Goal: Task Accomplishment & Management: Use online tool/utility

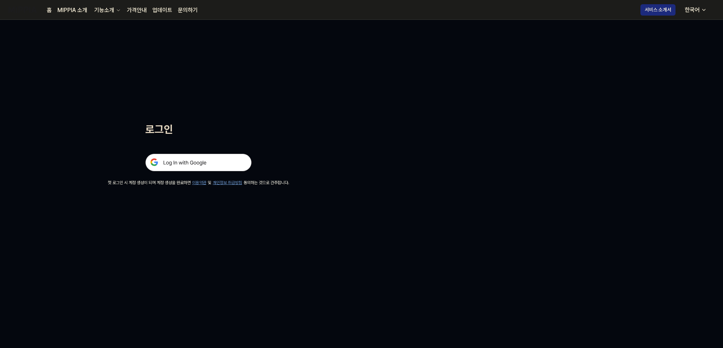
click at [230, 165] on img at bounding box center [198, 163] width 106 height 18
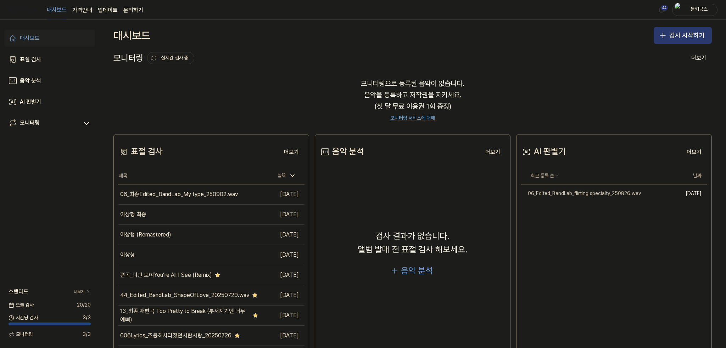
click at [674, 34] on button "검사 시작하기" at bounding box center [683, 35] width 58 height 17
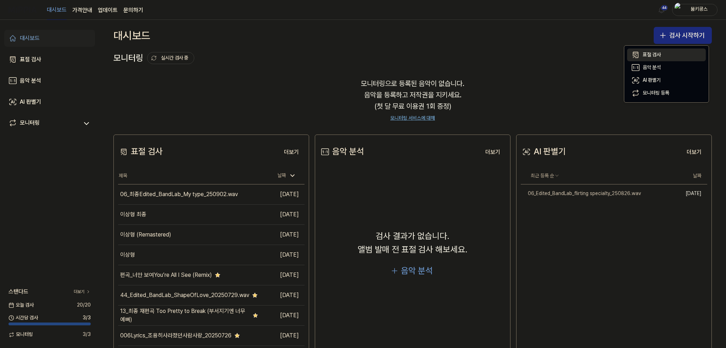
click at [669, 51] on button "표절 검사" at bounding box center [666, 55] width 79 height 13
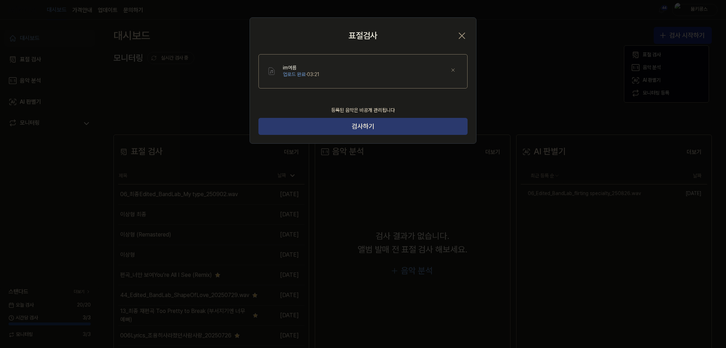
click at [425, 124] on button "검사하기" at bounding box center [362, 126] width 209 height 17
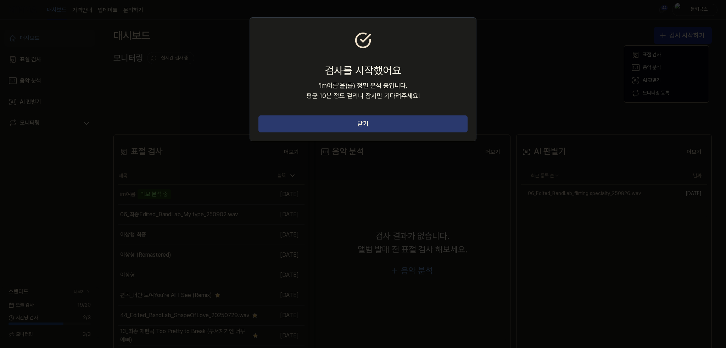
click at [401, 120] on button "닫기" at bounding box center [362, 124] width 209 height 17
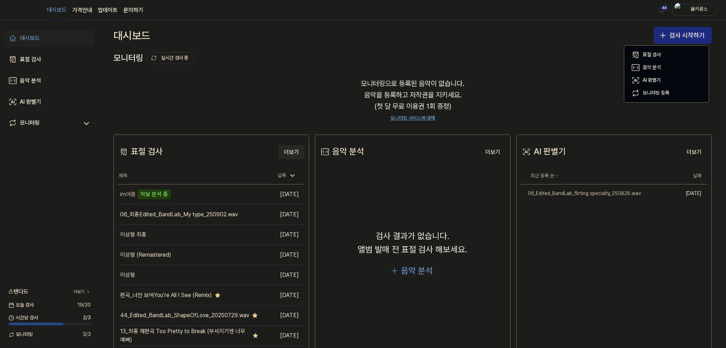
click at [285, 151] on button "더보기" at bounding box center [291, 152] width 26 height 14
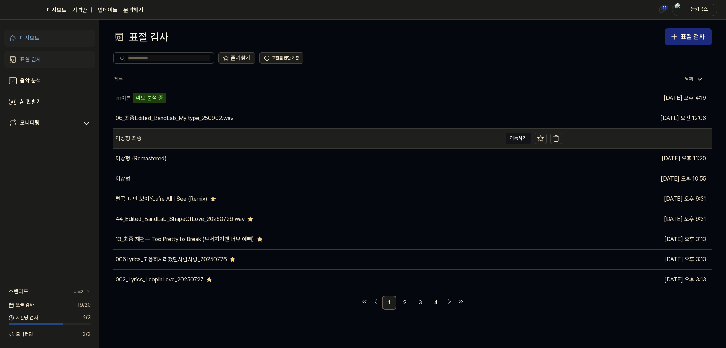
click at [399, 137] on div "이상형 최종" at bounding box center [307, 139] width 389 height 20
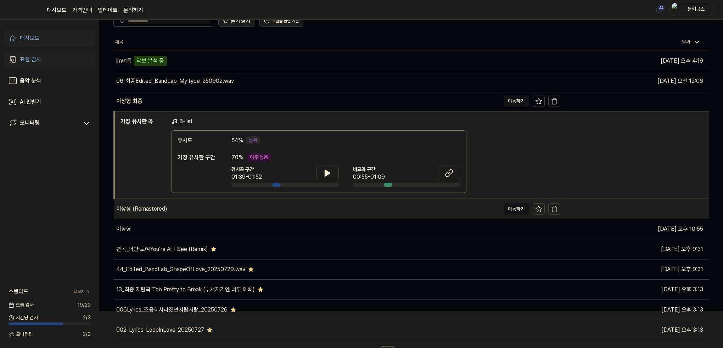
scroll to position [48, 0]
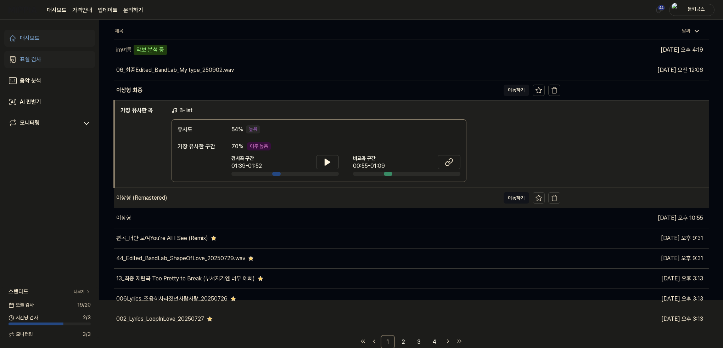
click at [258, 203] on div "이상형 (Remastered)" at bounding box center [307, 198] width 386 height 20
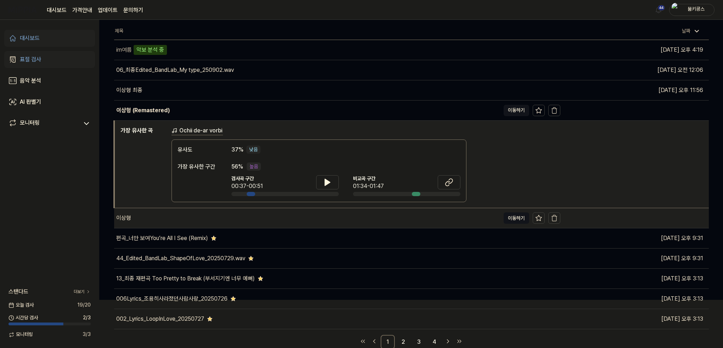
click at [255, 222] on div "이상형" at bounding box center [307, 218] width 386 height 20
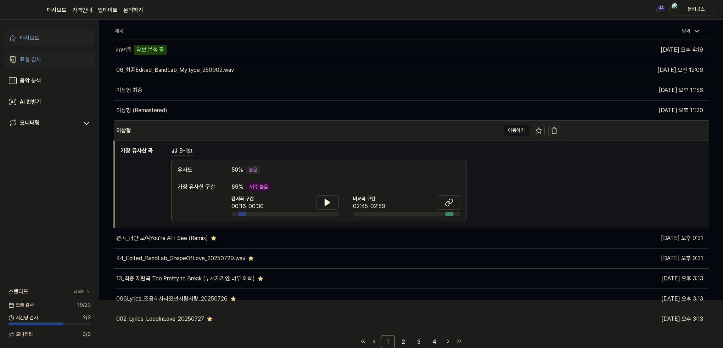
click at [549, 130] on button "button" at bounding box center [554, 130] width 12 height 11
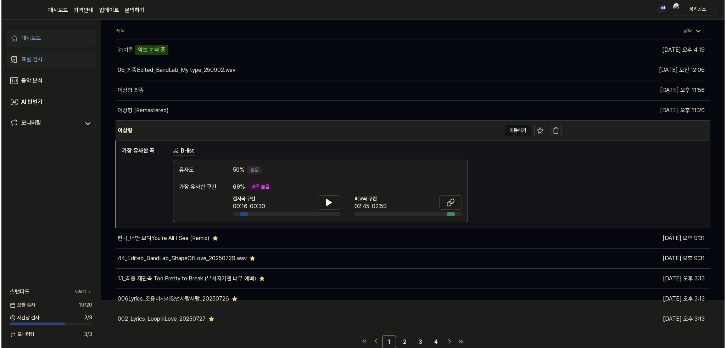
scroll to position [0, 0]
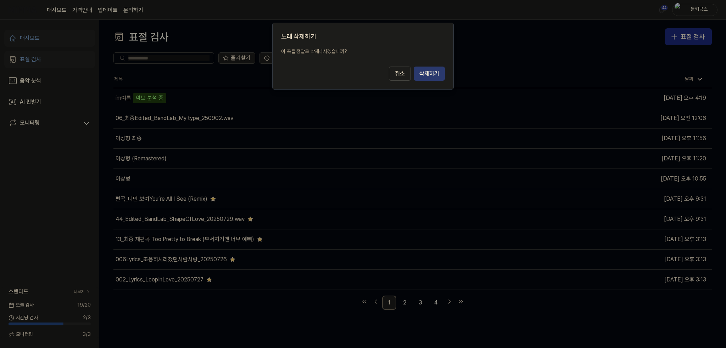
click at [429, 71] on button "삭제하기" at bounding box center [429, 74] width 31 height 14
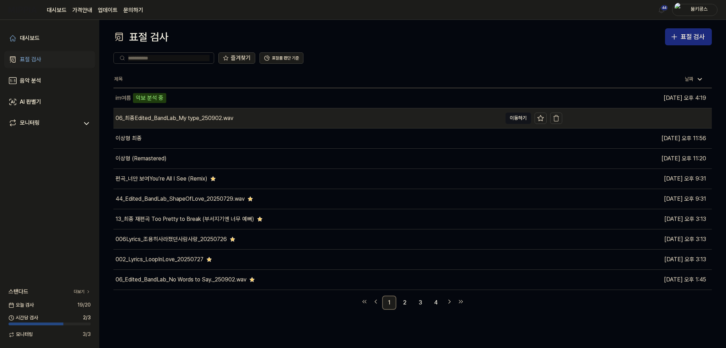
click at [483, 116] on div "06_최종Edited_BandLab_My type_250902.wav" at bounding box center [307, 118] width 389 height 20
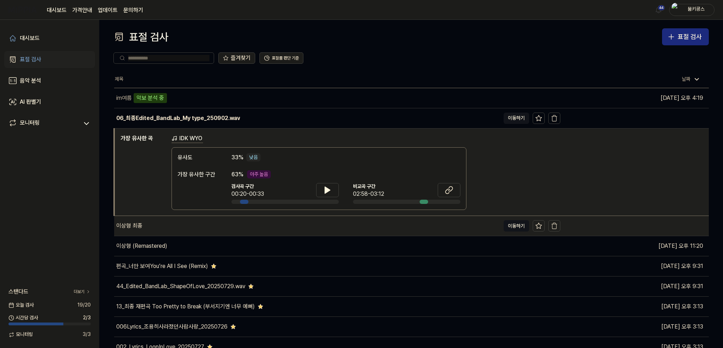
click at [196, 224] on div "이상형 최종" at bounding box center [307, 226] width 386 height 20
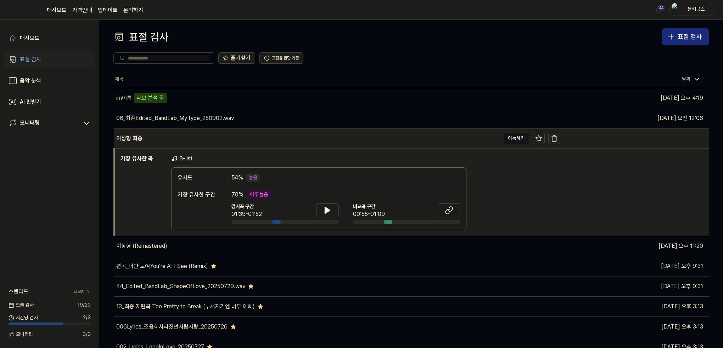
click at [556, 139] on icon "button" at bounding box center [554, 138] width 7 height 7
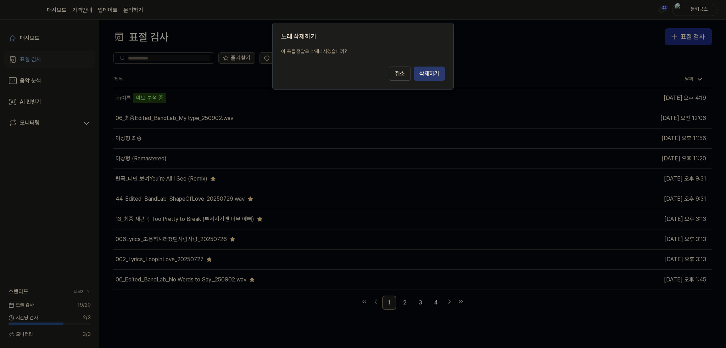
click at [438, 73] on button "삭제하기" at bounding box center [429, 74] width 31 height 14
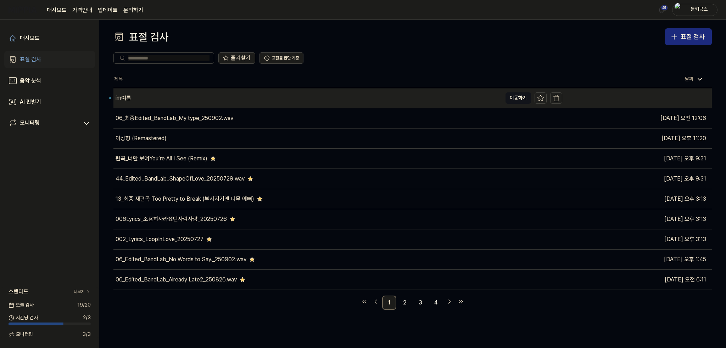
click at [201, 100] on div "im여름" at bounding box center [307, 98] width 389 height 20
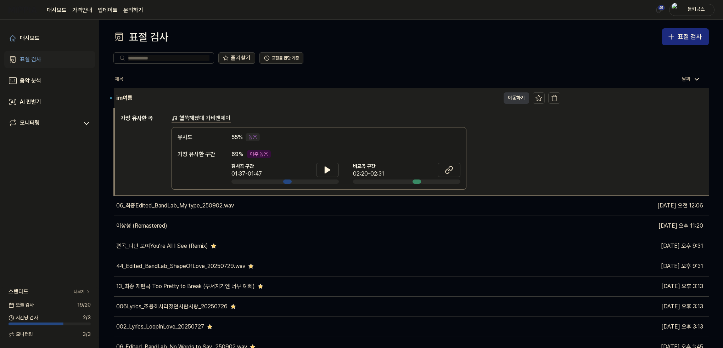
click at [519, 99] on button "이동하기" at bounding box center [517, 98] width 26 height 11
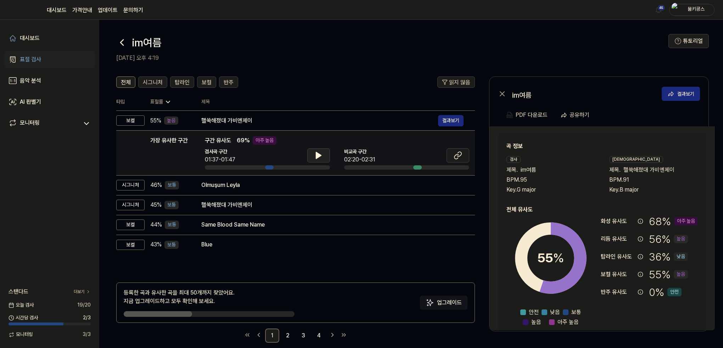
click at [323, 152] on button at bounding box center [318, 156] width 23 height 14
click at [316, 156] on icon at bounding box center [318, 155] width 5 height 6
click at [319, 157] on icon at bounding box center [319, 156] width 1 height 6
click at [457, 156] on icon at bounding box center [459, 154] width 4 height 5
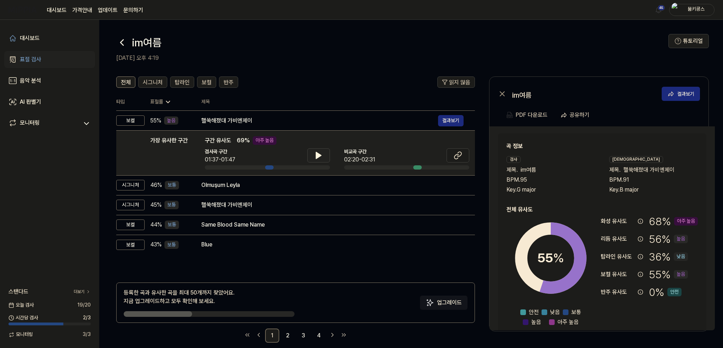
click at [319, 158] on icon at bounding box center [318, 155] width 9 height 9
click at [319, 158] on icon at bounding box center [319, 156] width 1 height 6
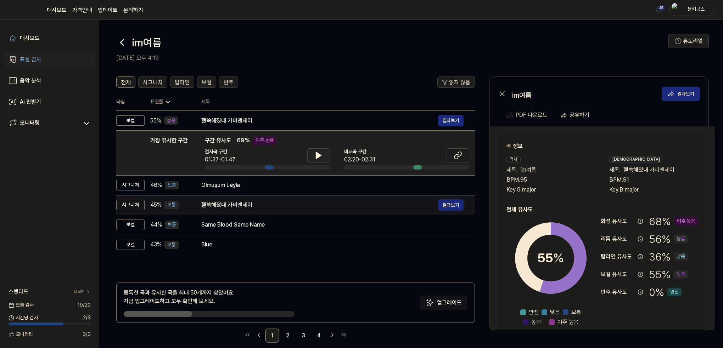
click at [347, 209] on div "핼쑥해졌대 가비엔제이" at bounding box center [319, 205] width 237 height 9
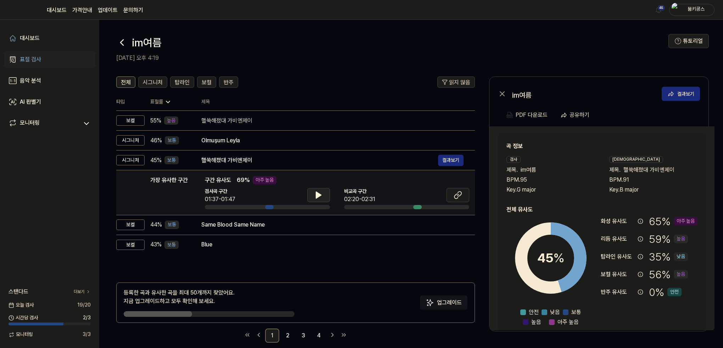
click at [318, 198] on icon at bounding box center [318, 195] width 9 height 9
click at [318, 198] on icon at bounding box center [317, 195] width 1 height 6
click at [464, 196] on button at bounding box center [458, 195] width 23 height 14
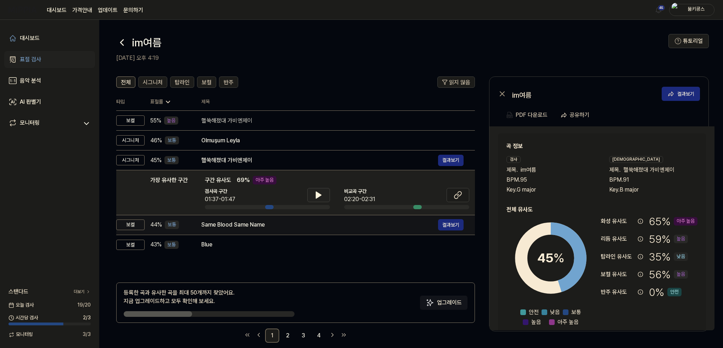
click at [228, 231] on td "Same Blood Same Name 결과보기" at bounding box center [332, 225] width 285 height 20
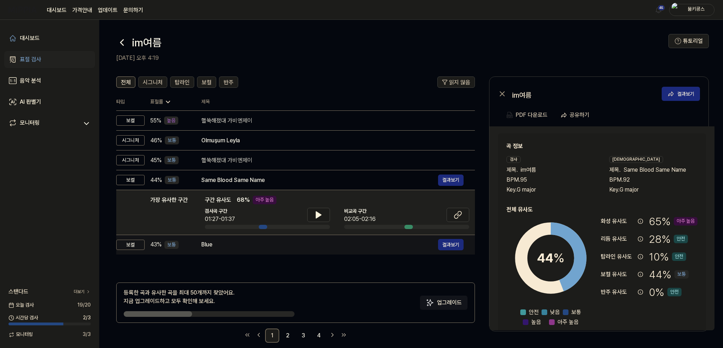
click at [229, 250] on div "Blue 결과보기" at bounding box center [332, 244] width 262 height 11
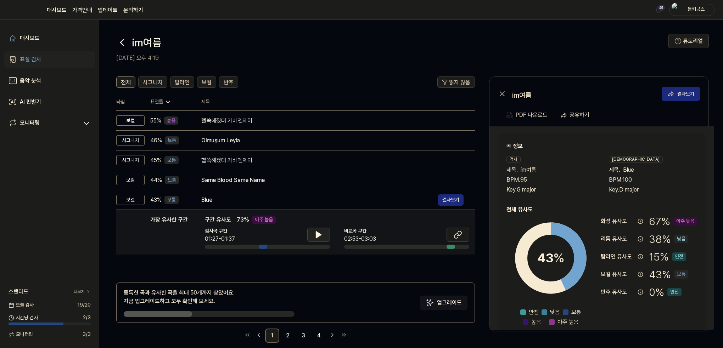
click at [314, 231] on icon at bounding box center [318, 235] width 9 height 9
click at [317, 233] on icon at bounding box center [317, 235] width 1 height 6
click at [461, 235] on icon at bounding box center [459, 233] width 4 height 5
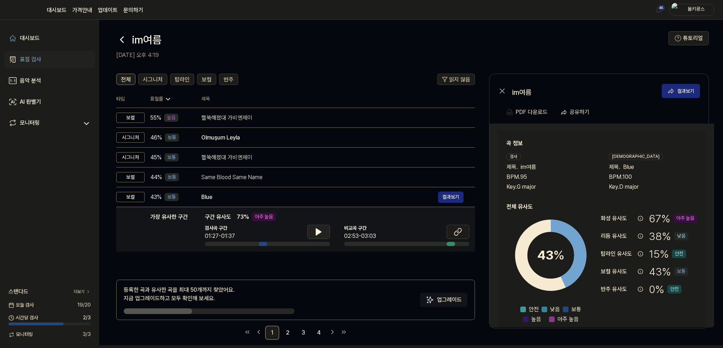
scroll to position [9, 0]
